Goal: Navigation & Orientation: Understand site structure

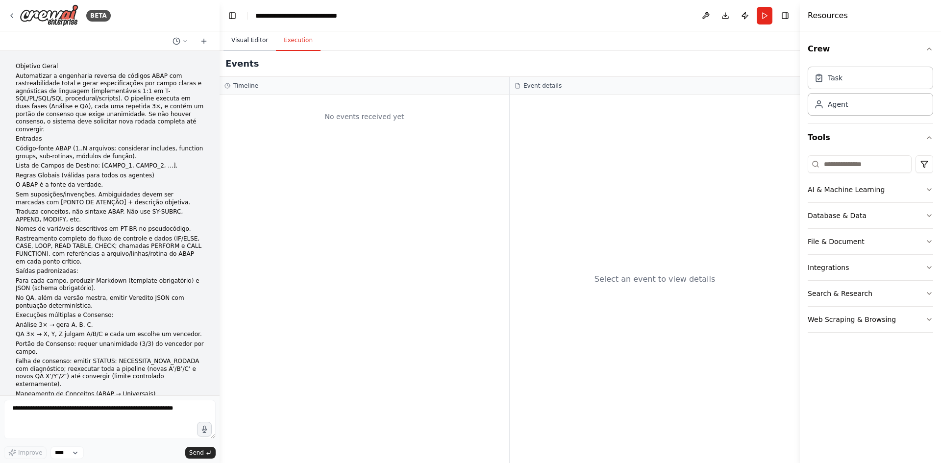
scroll to position [3056, 0]
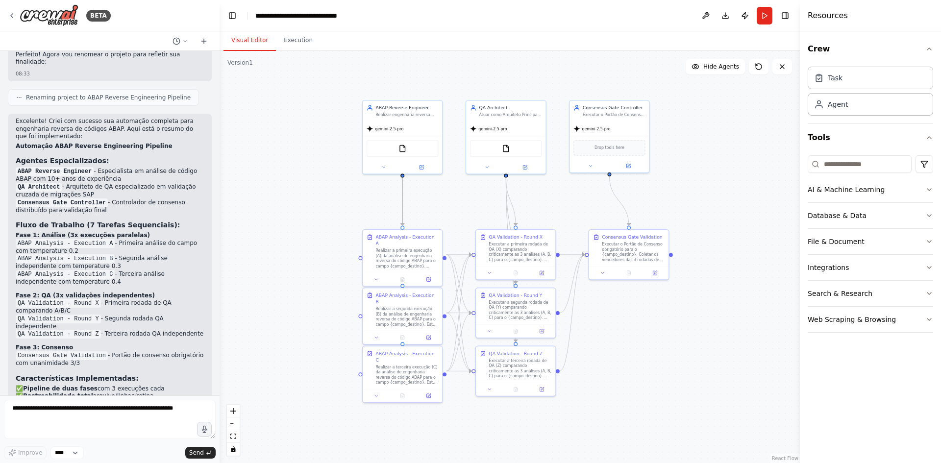
click at [252, 37] on button "Visual Editor" at bounding box center [250, 40] width 52 height 21
click at [716, 66] on span "Hide Agents" at bounding box center [721, 67] width 36 height 8
click at [716, 66] on span "Show Agents" at bounding box center [720, 67] width 38 height 8
click at [12, 16] on icon at bounding box center [12, 16] width 8 height 8
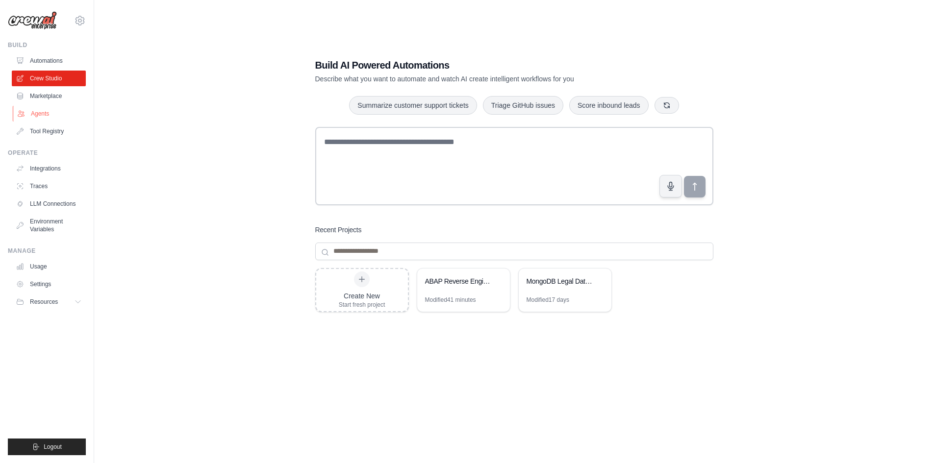
click at [53, 114] on link "Agents" at bounding box center [50, 114] width 74 height 16
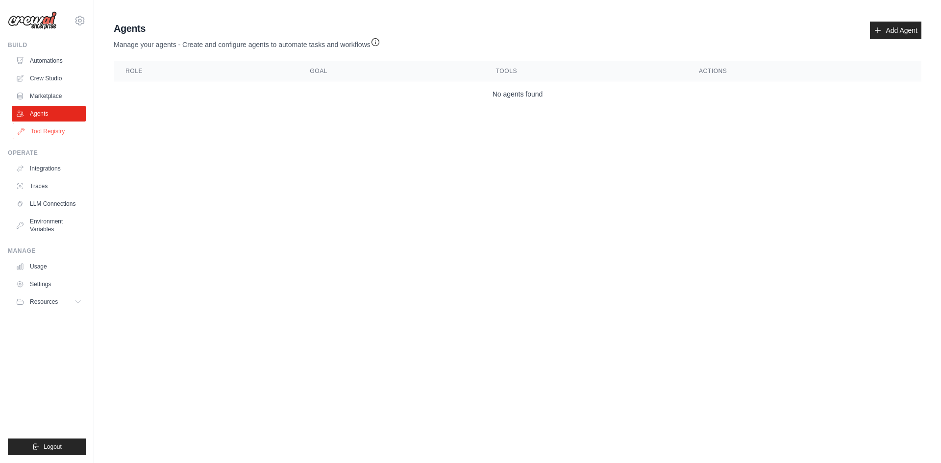
click at [46, 132] on link "Tool Registry" at bounding box center [50, 132] width 74 height 16
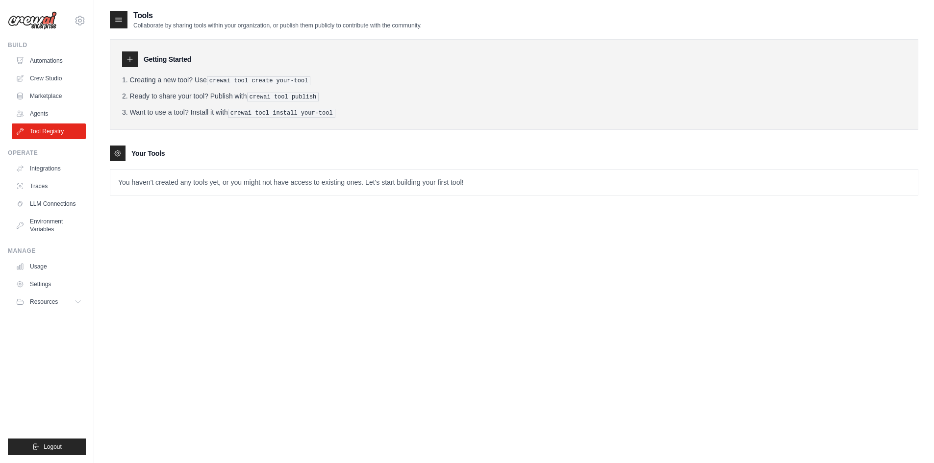
click at [120, 21] on icon at bounding box center [119, 20] width 10 height 10
click at [48, 166] on link "Integrations" at bounding box center [50, 169] width 74 height 16
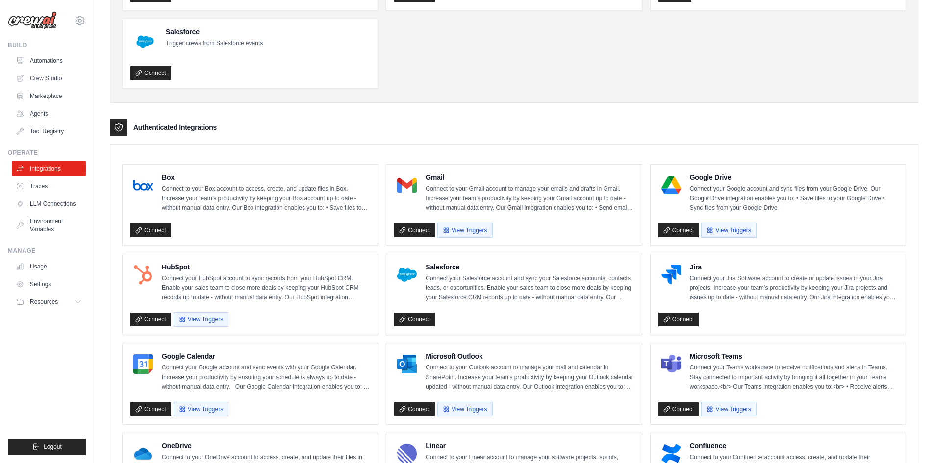
scroll to position [147, 0]
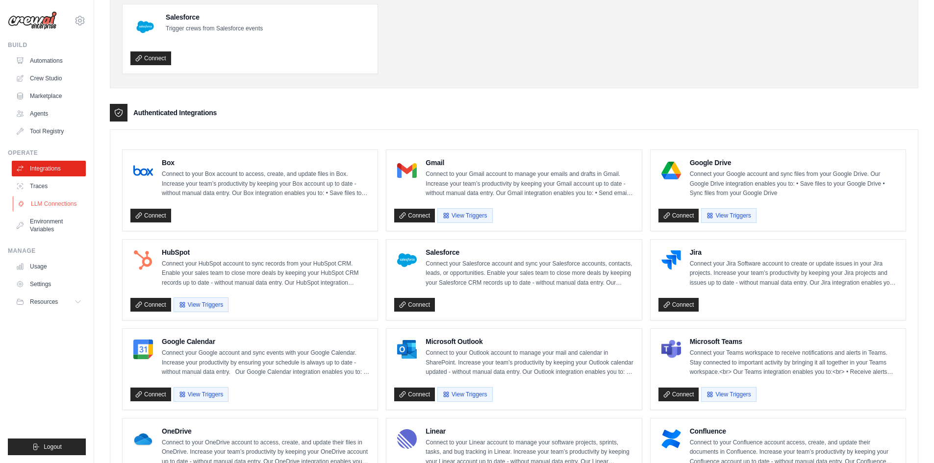
click at [40, 204] on link "LLM Connections" at bounding box center [50, 204] width 74 height 16
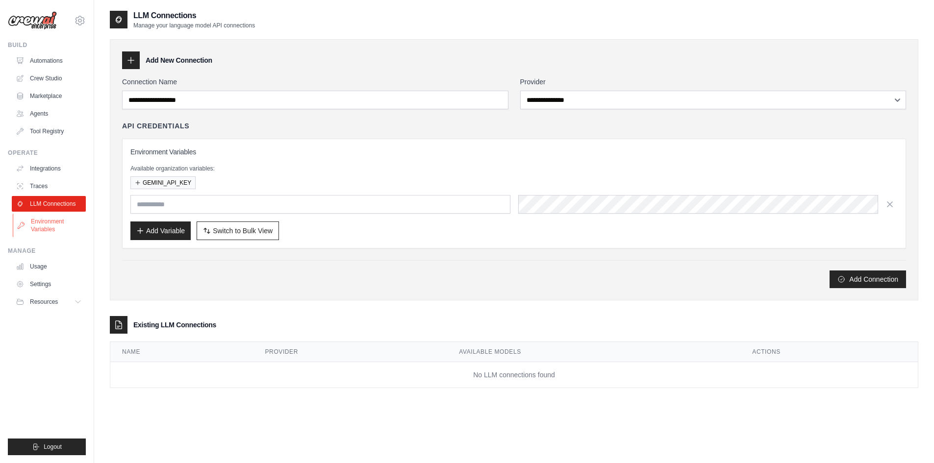
click at [33, 224] on link "Environment Variables" at bounding box center [50, 226] width 74 height 24
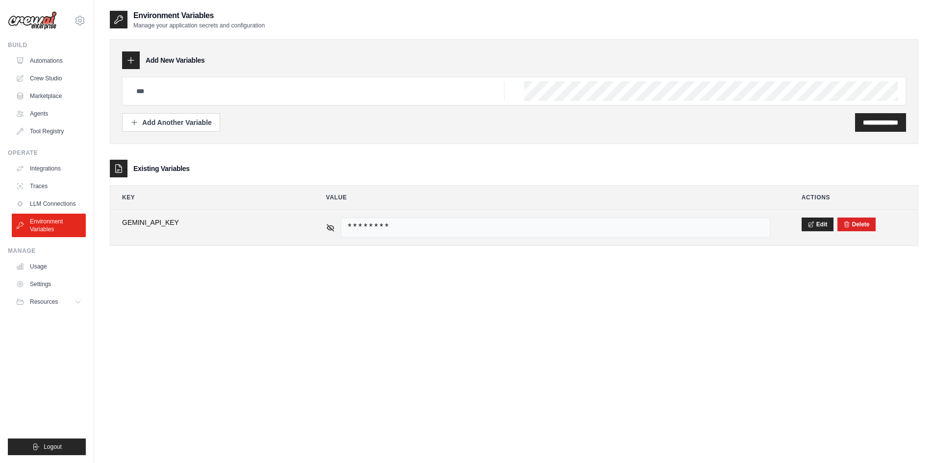
click at [614, 224] on span "********" at bounding box center [555, 228] width 429 height 20
click at [334, 230] on div "********" at bounding box center [548, 228] width 444 height 20
click at [333, 230] on icon at bounding box center [330, 227] width 7 height 7
click at [330, 229] on icon at bounding box center [330, 227] width 9 height 9
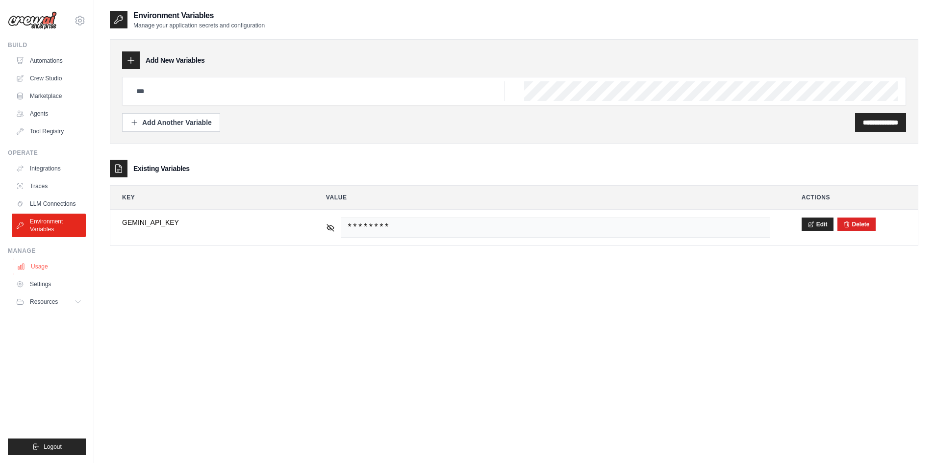
click at [48, 271] on link "Usage" at bounding box center [50, 267] width 74 height 16
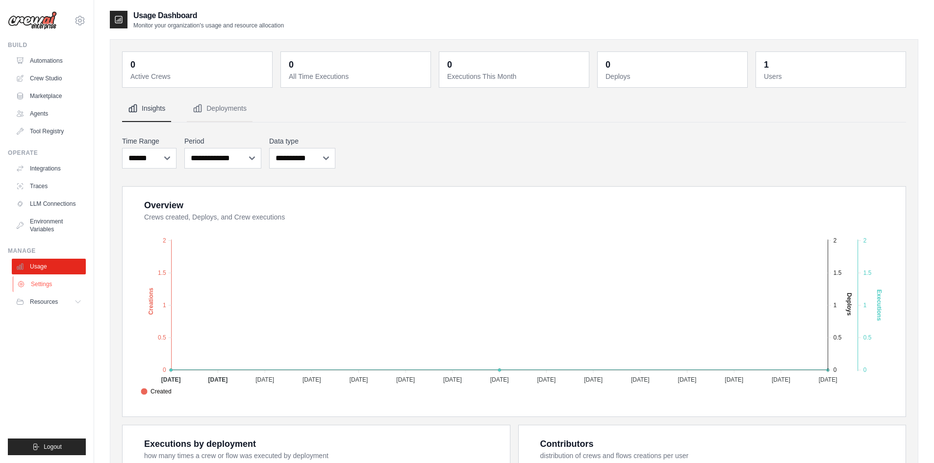
click at [38, 279] on link "Settings" at bounding box center [50, 284] width 74 height 16
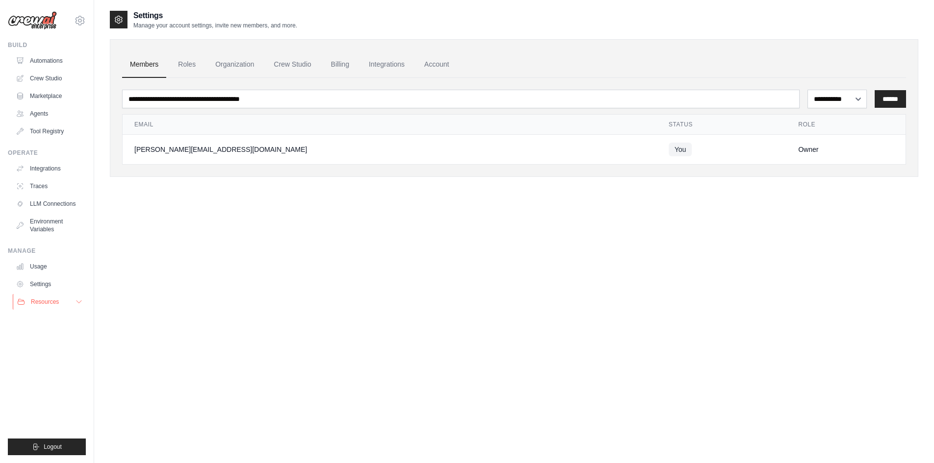
click at [44, 300] on span "Resources" at bounding box center [45, 302] width 28 height 8
click at [48, 316] on span "Documentation" at bounding box center [55, 319] width 40 height 8
click at [50, 67] on link "Automations" at bounding box center [50, 61] width 74 height 16
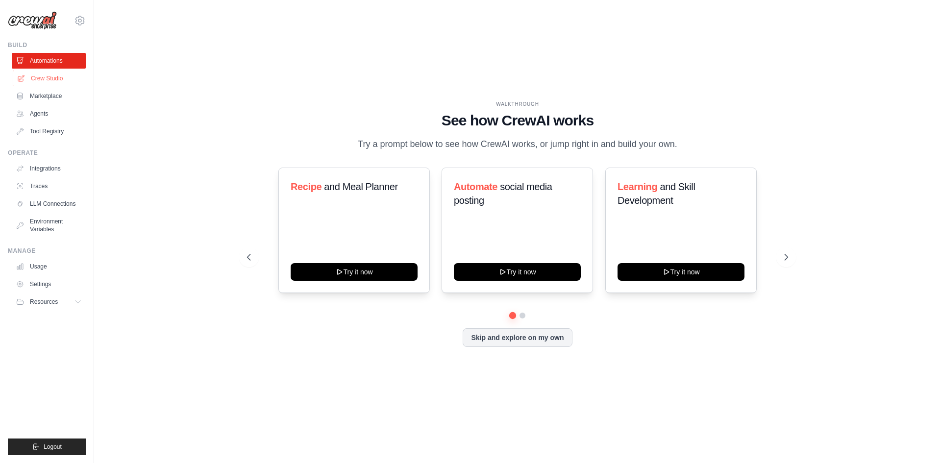
click at [50, 79] on link "Crew Studio" at bounding box center [50, 79] width 74 height 16
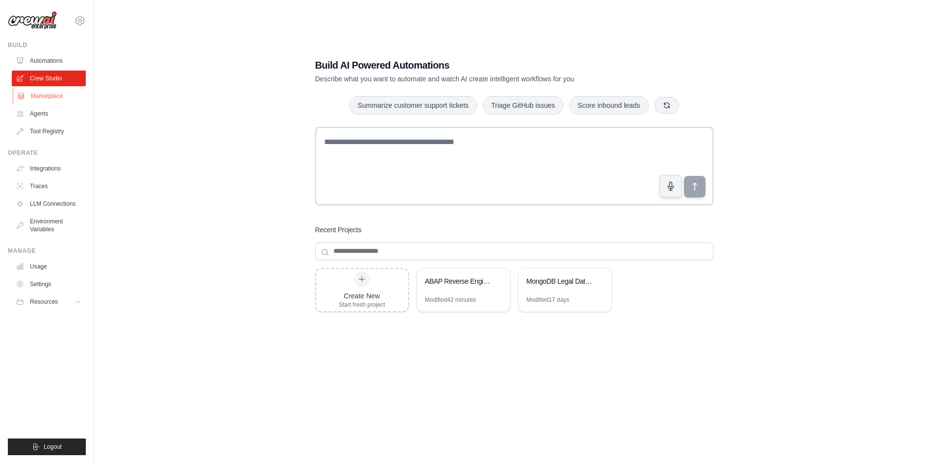
click at [47, 96] on link "Marketplace" at bounding box center [50, 96] width 74 height 16
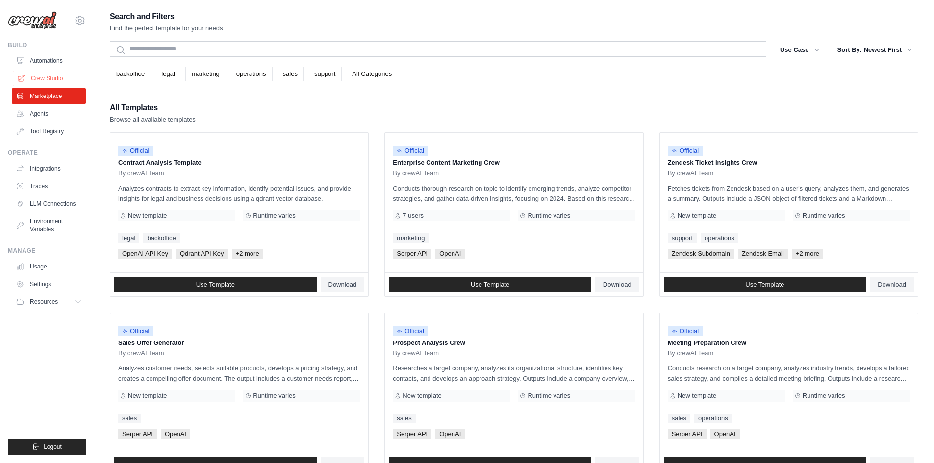
click at [50, 82] on link "Crew Studio" at bounding box center [50, 79] width 74 height 16
